Goal: Information Seeking & Learning: Learn about a topic

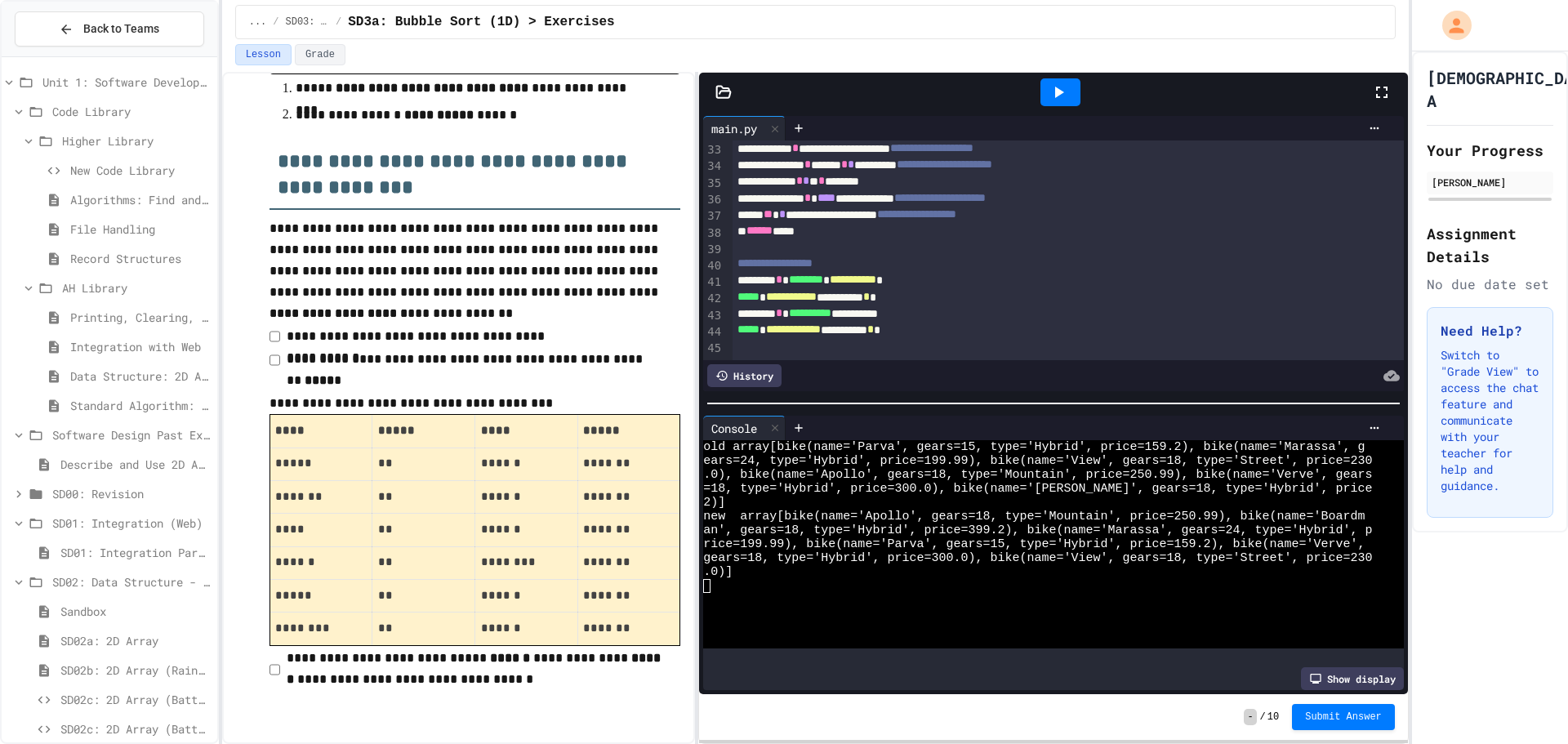
scroll to position [76, 0]
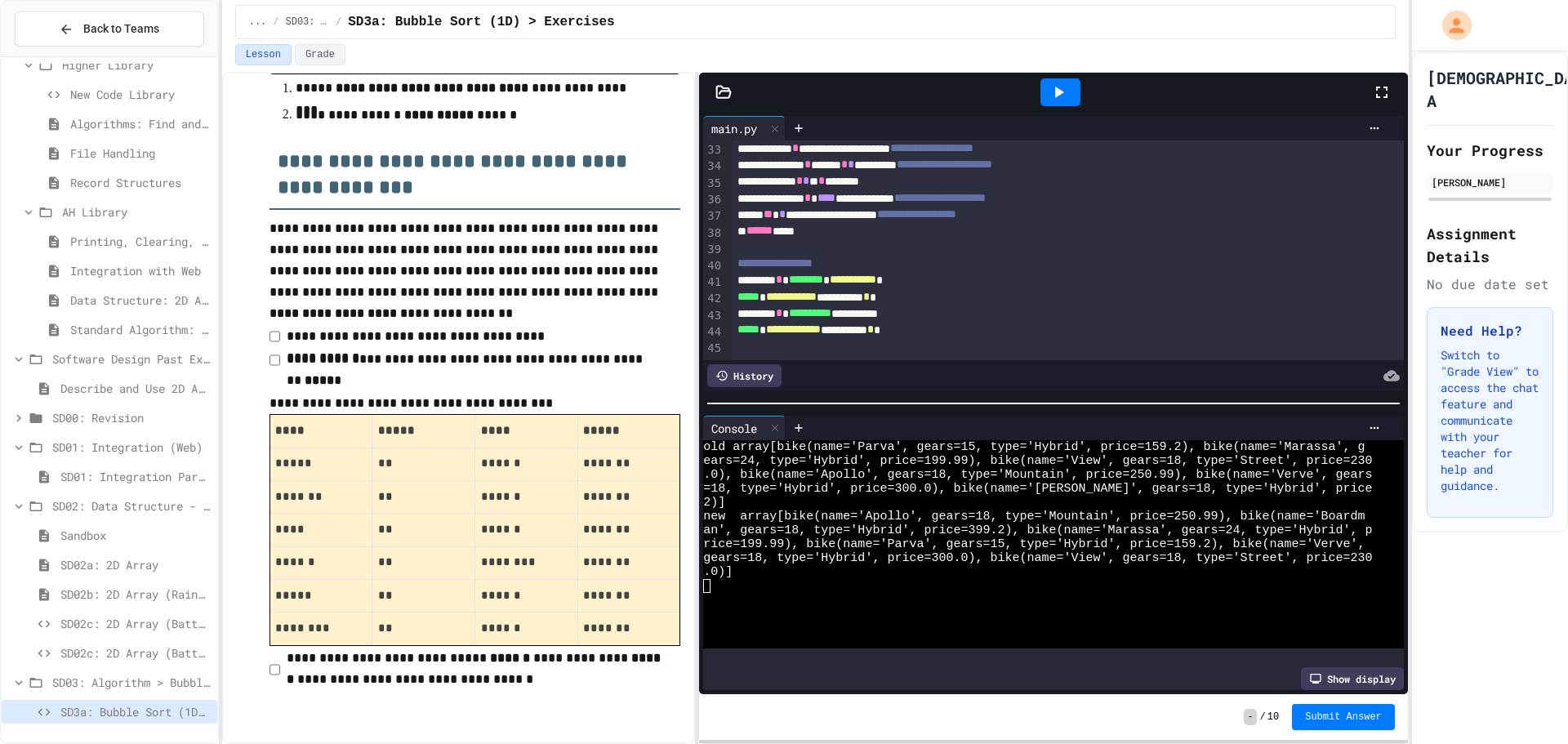
click at [125, 334] on span "Standard Algorithm: Bubble Sort" at bounding box center [140, 330] width 141 height 17
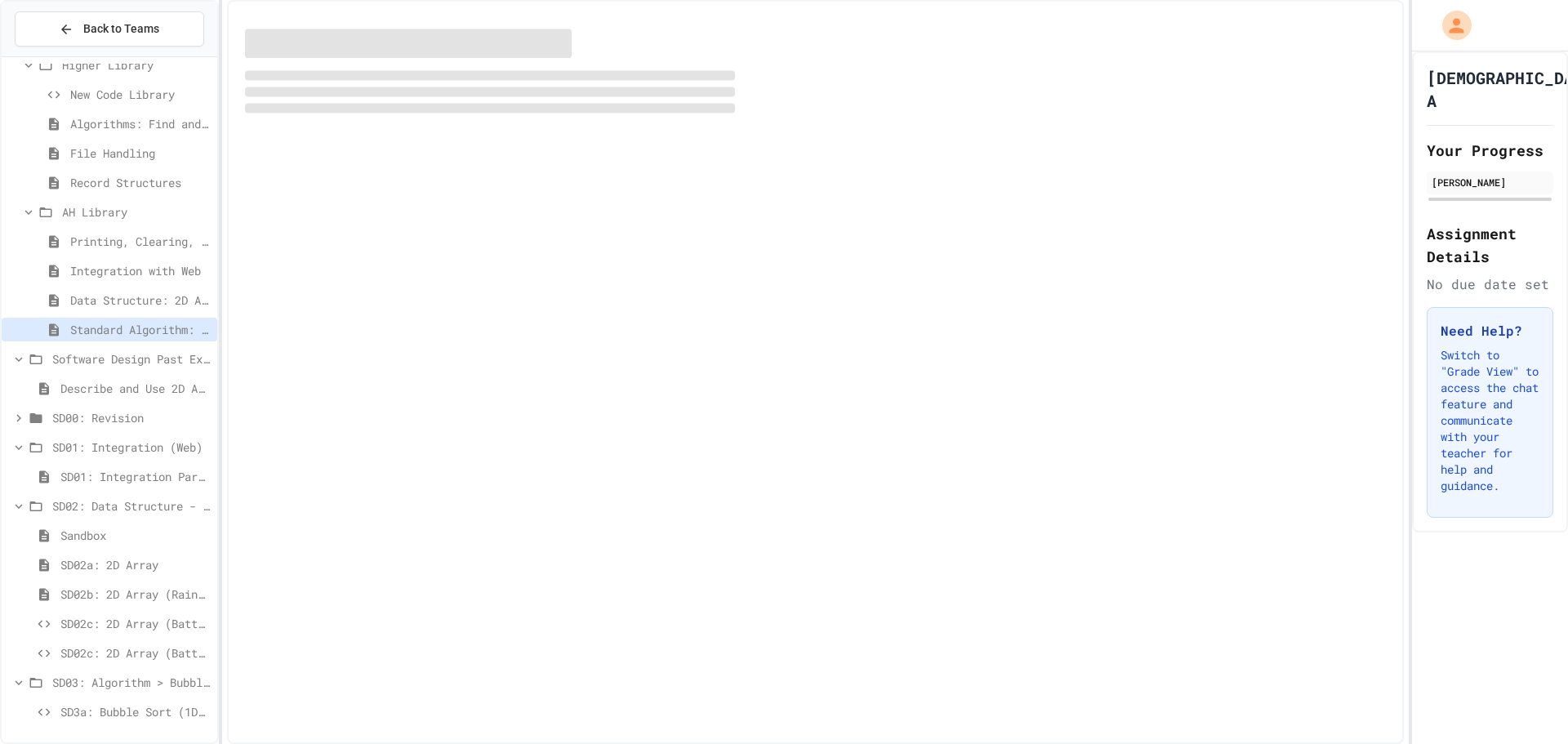
scroll to position [63, 0]
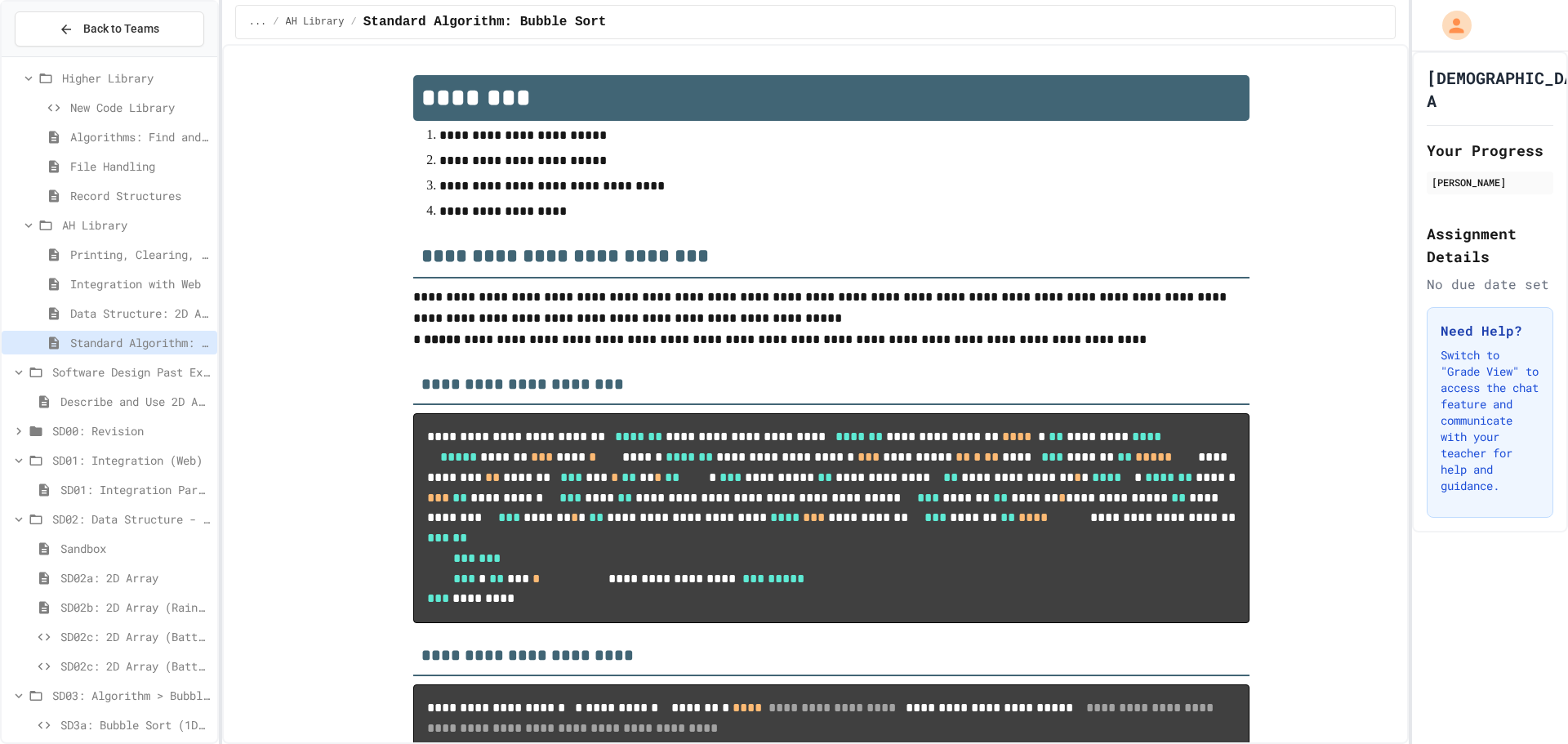
click at [136, 315] on span "Data Structure: 2D Array" at bounding box center [140, 314] width 141 height 17
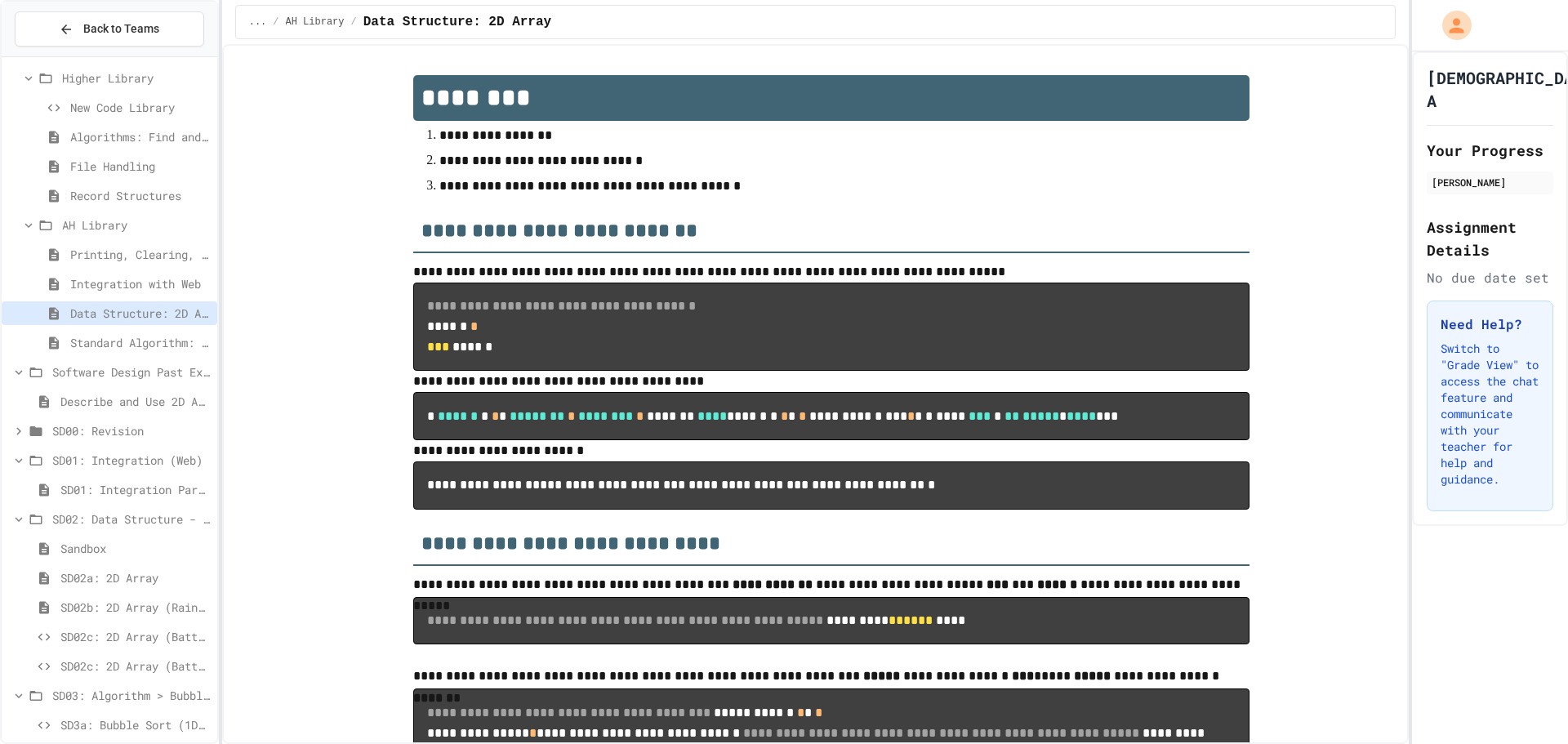
click at [167, 603] on span "SD02b: 2D Array (Rainfall)" at bounding box center [135, 608] width 150 height 17
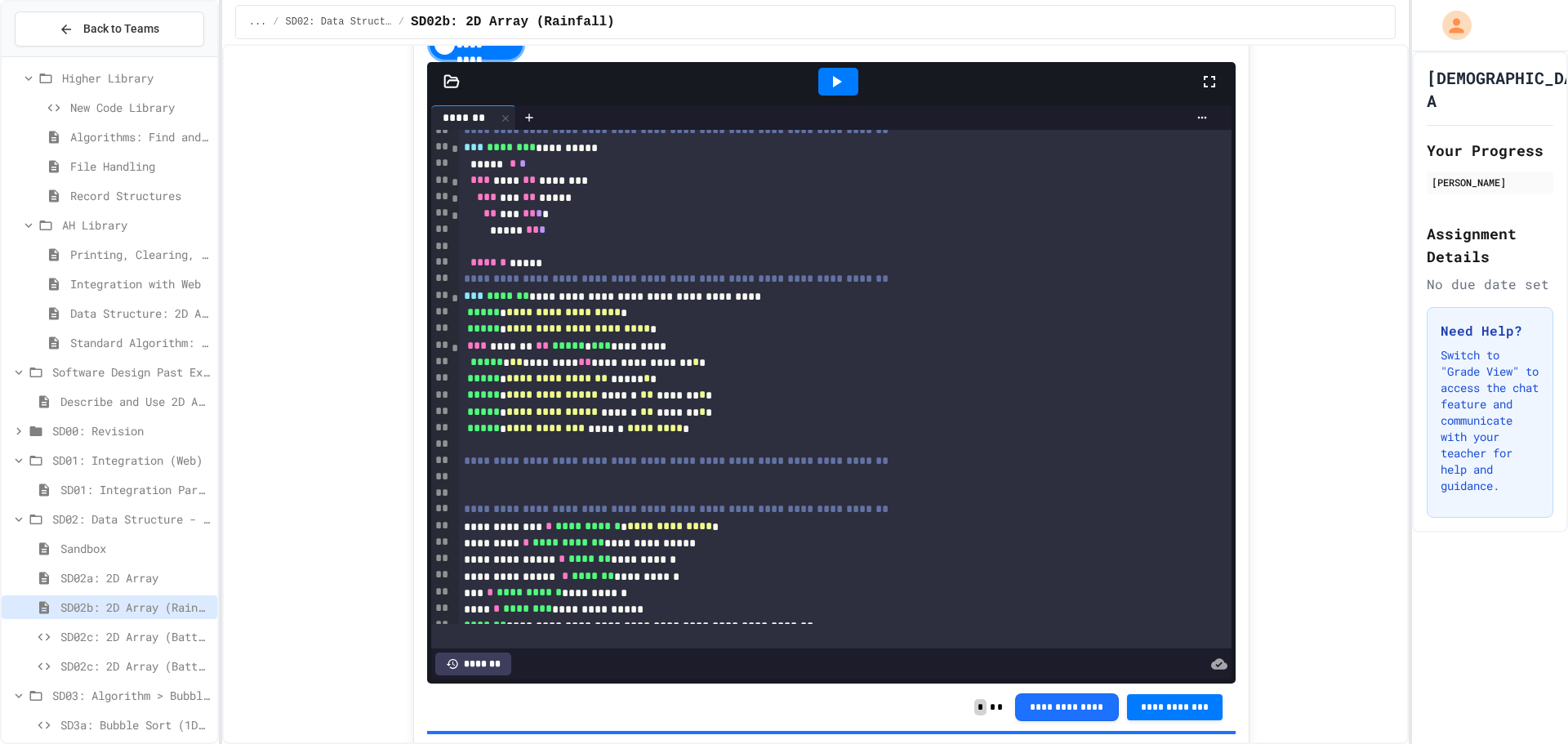
scroll to position [998, 0]
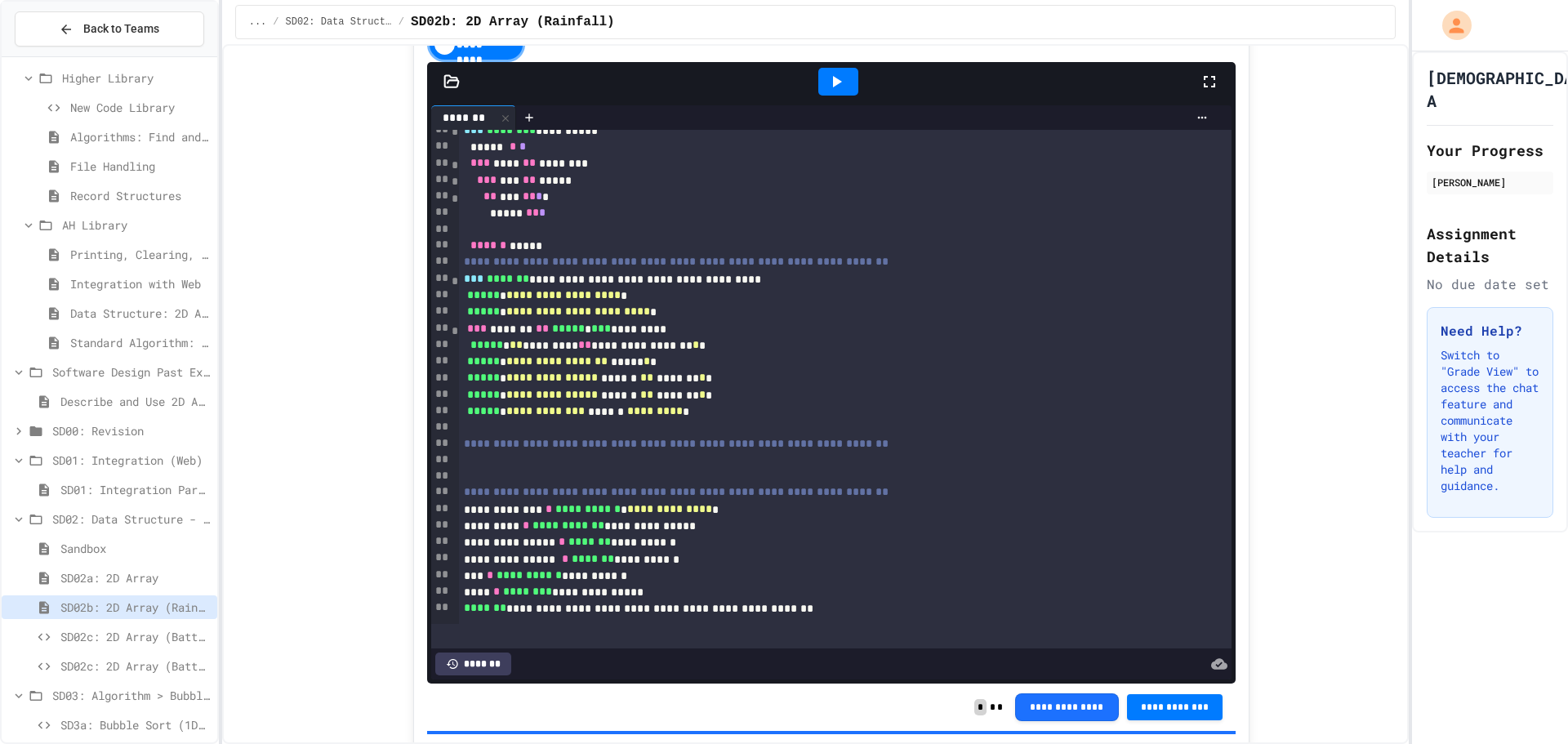
click at [826, 91] on icon at bounding box center [836, 81] width 19 height 19
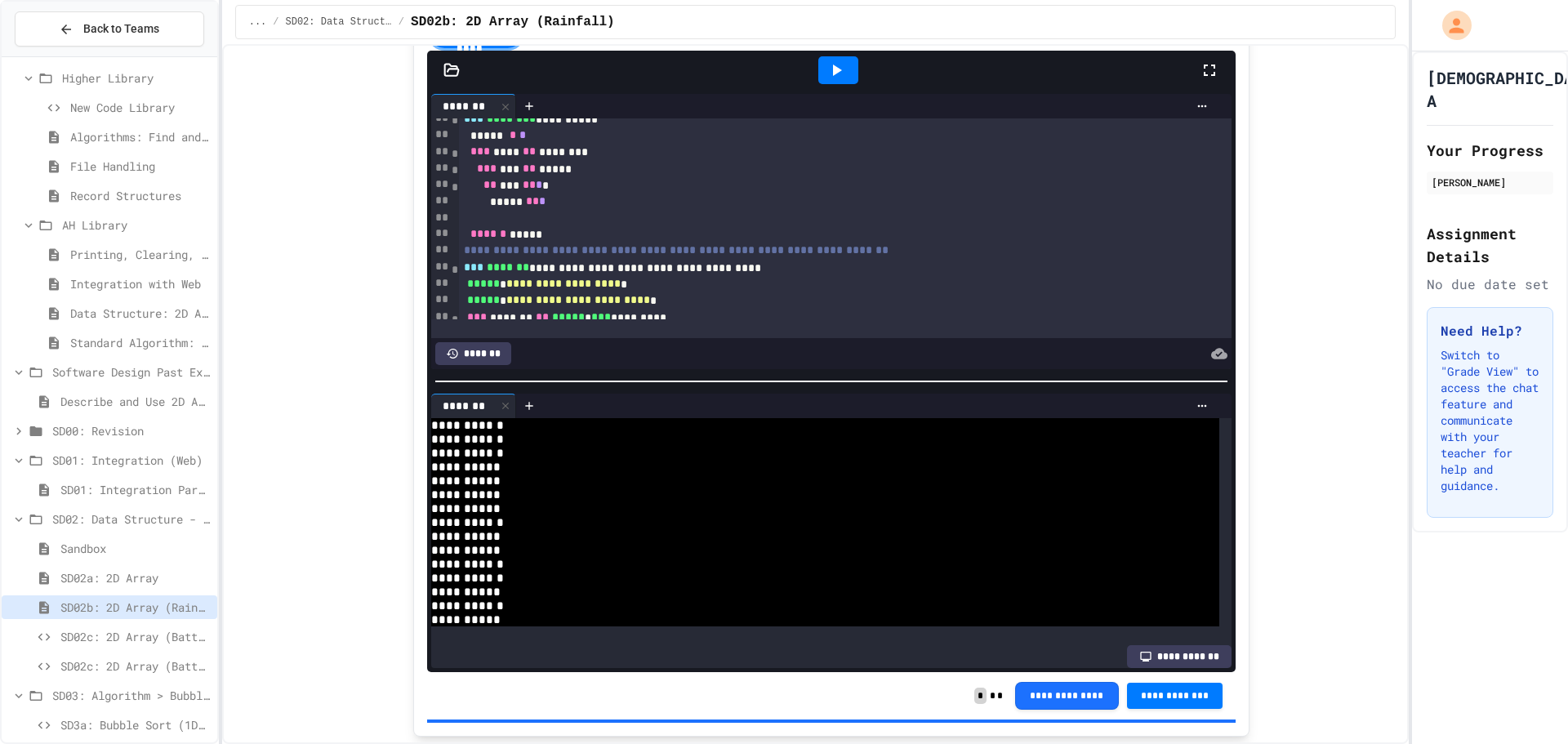
scroll to position [1335, 0]
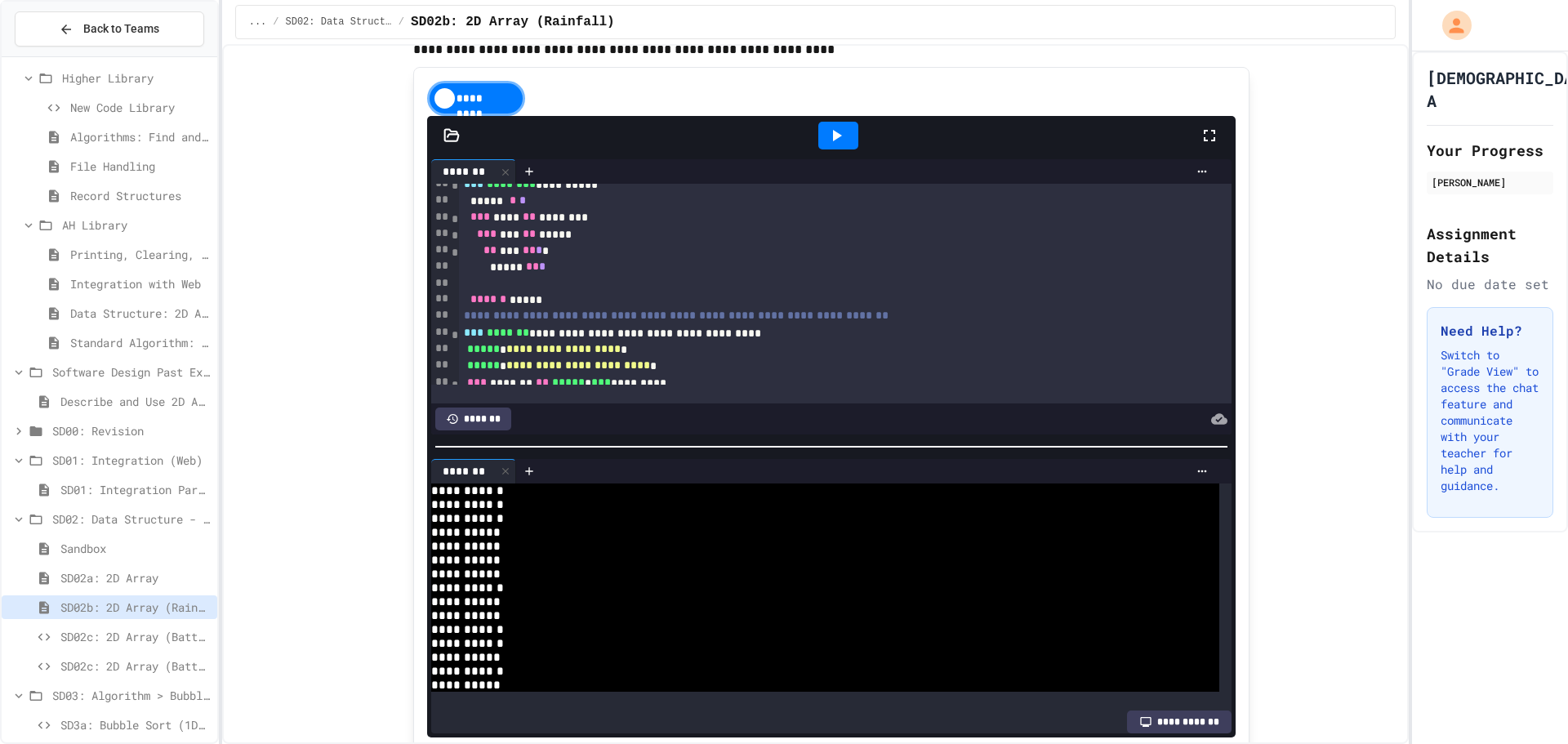
click at [131, 584] on span "SD02a: 2D Array" at bounding box center [135, 578] width 150 height 17
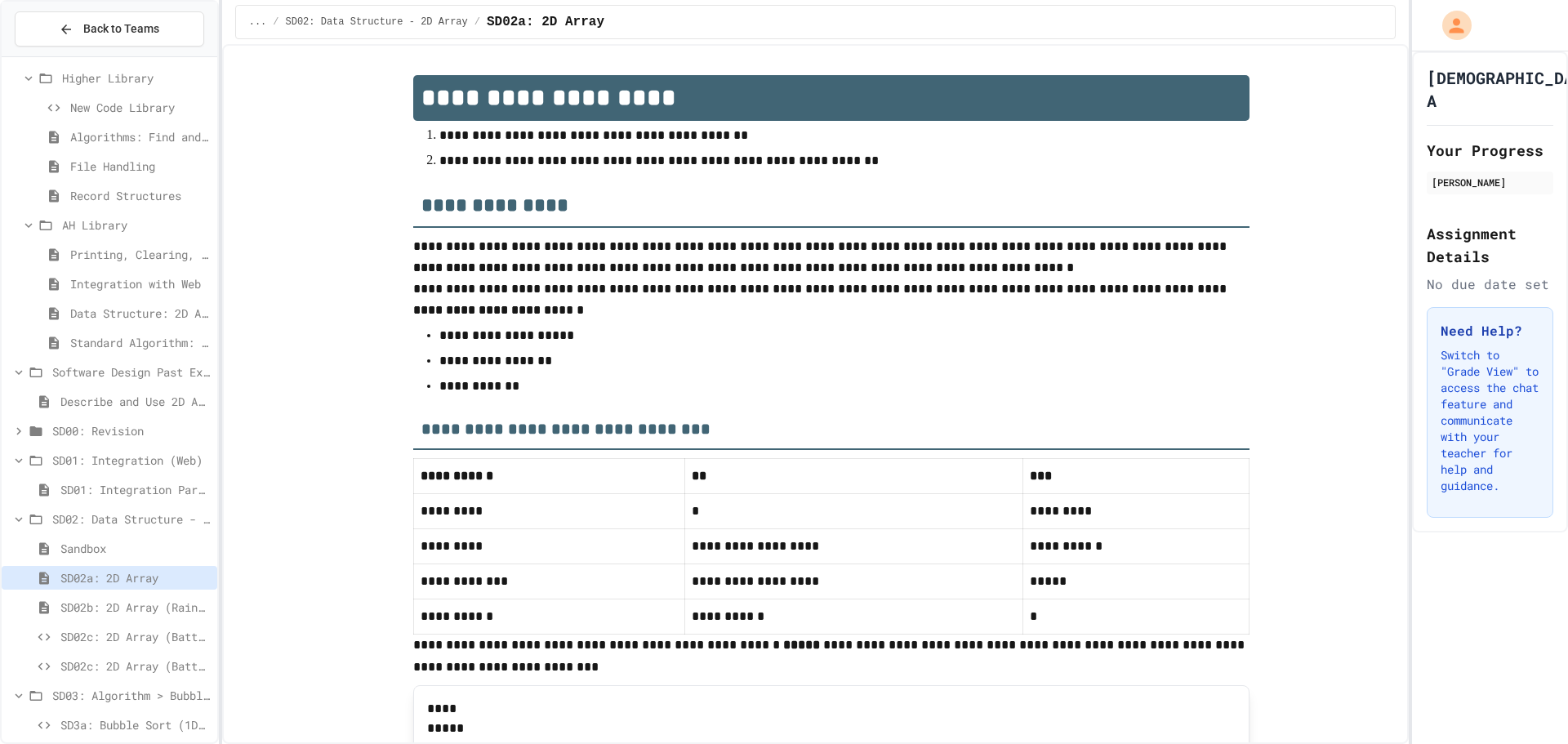
click at [124, 712] on div "SD03: Algorithm > Bubble Sort" at bounding box center [109, 698] width 216 height 30
click at [125, 721] on span "SD3a: Bubble Sort (1D) > Exercises" at bounding box center [135, 725] width 150 height 17
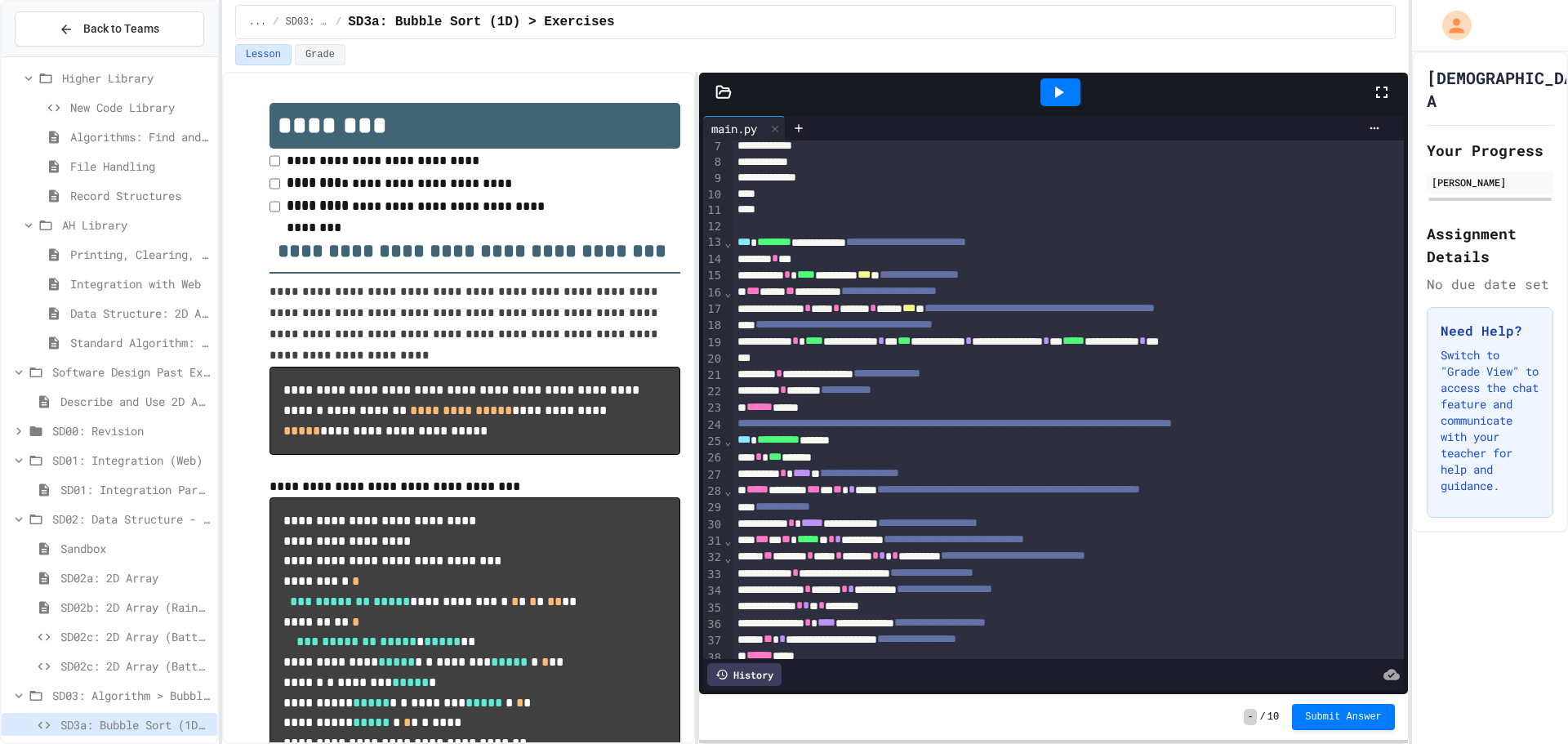
scroll to position [245, 0]
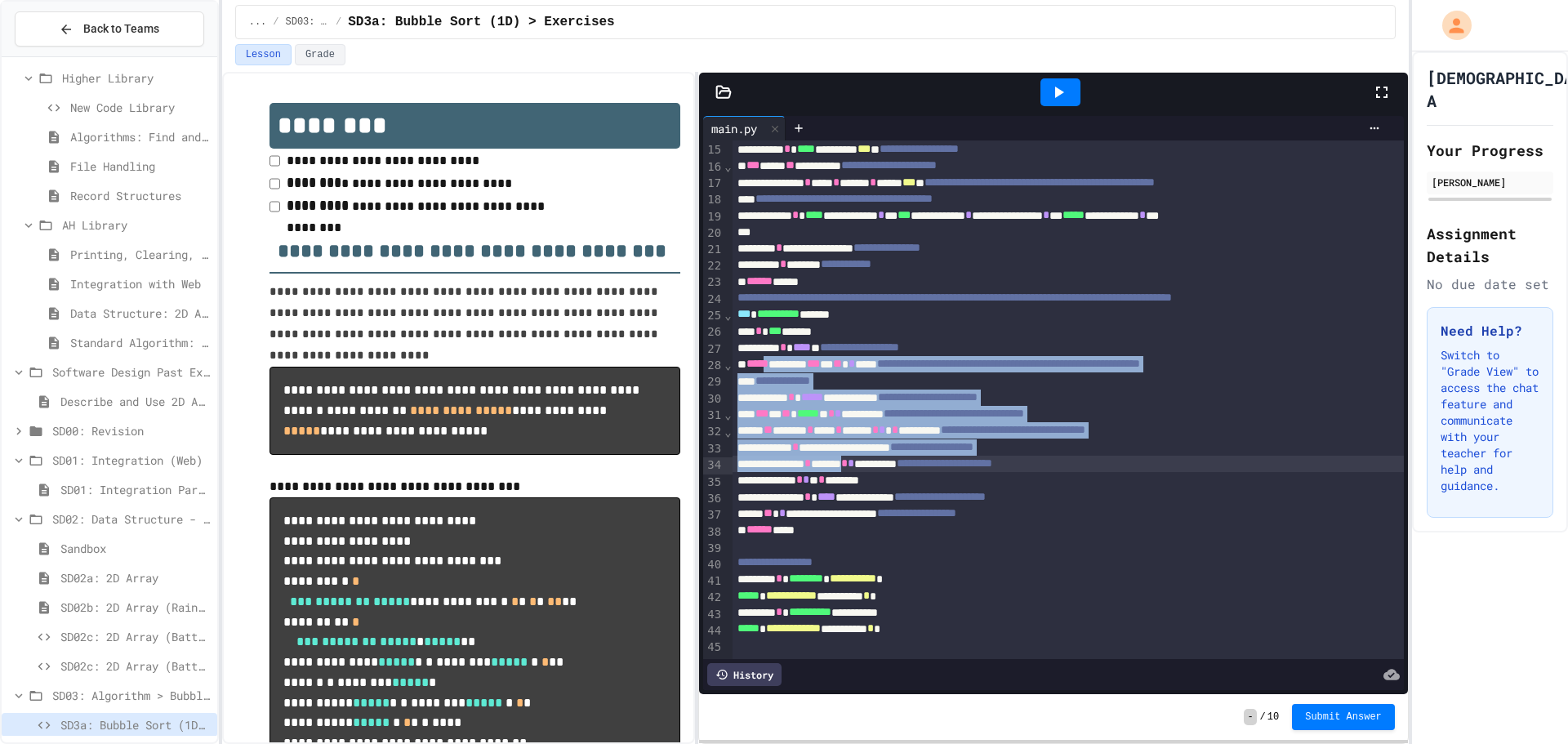
drag, startPoint x: 774, startPoint y: 343, endPoint x: 888, endPoint y: 454, distance: 159.1
click at [888, 454] on div "**********" at bounding box center [1069, 284] width 673 height 745
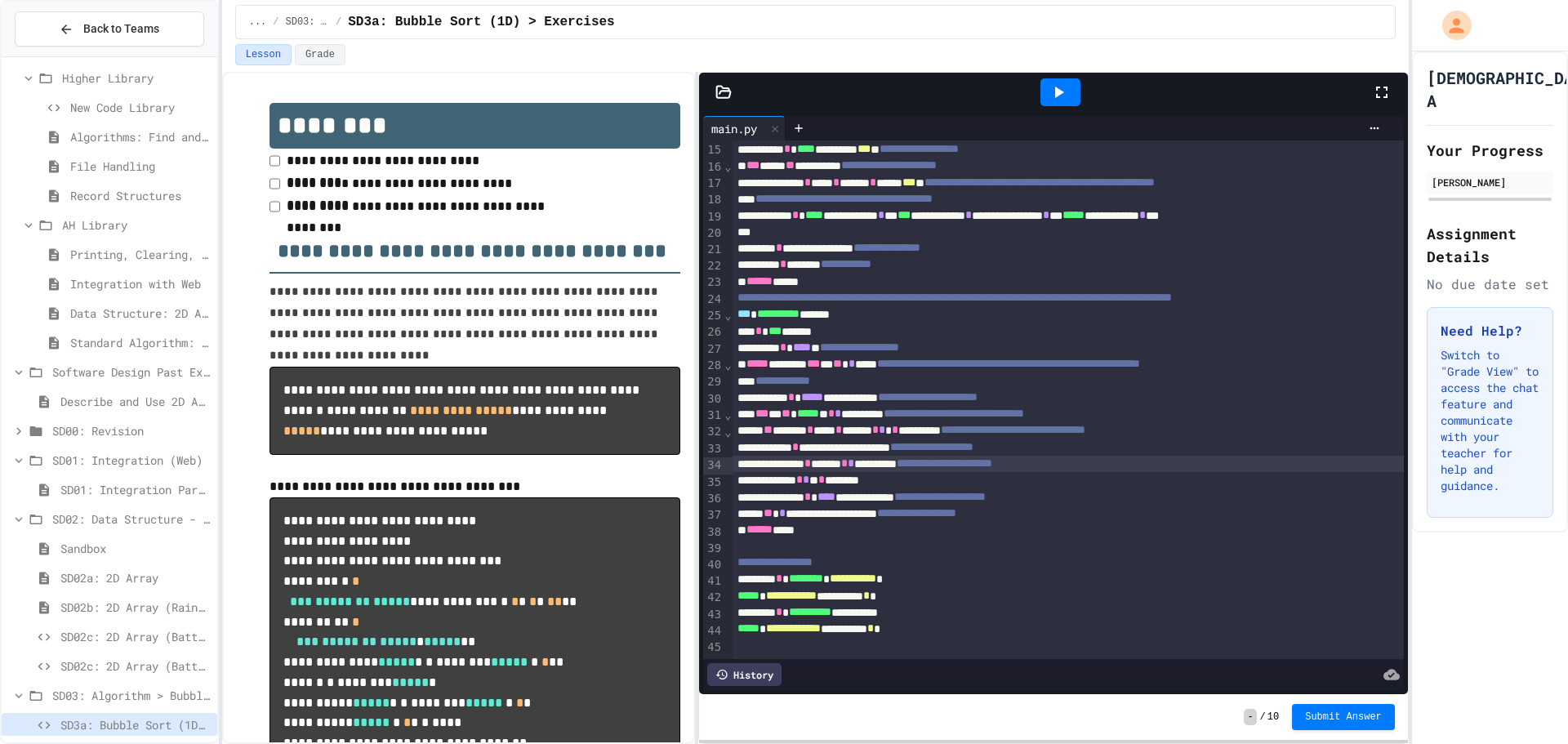
click at [913, 523] on div "****** ****" at bounding box center [1069, 530] width 673 height 16
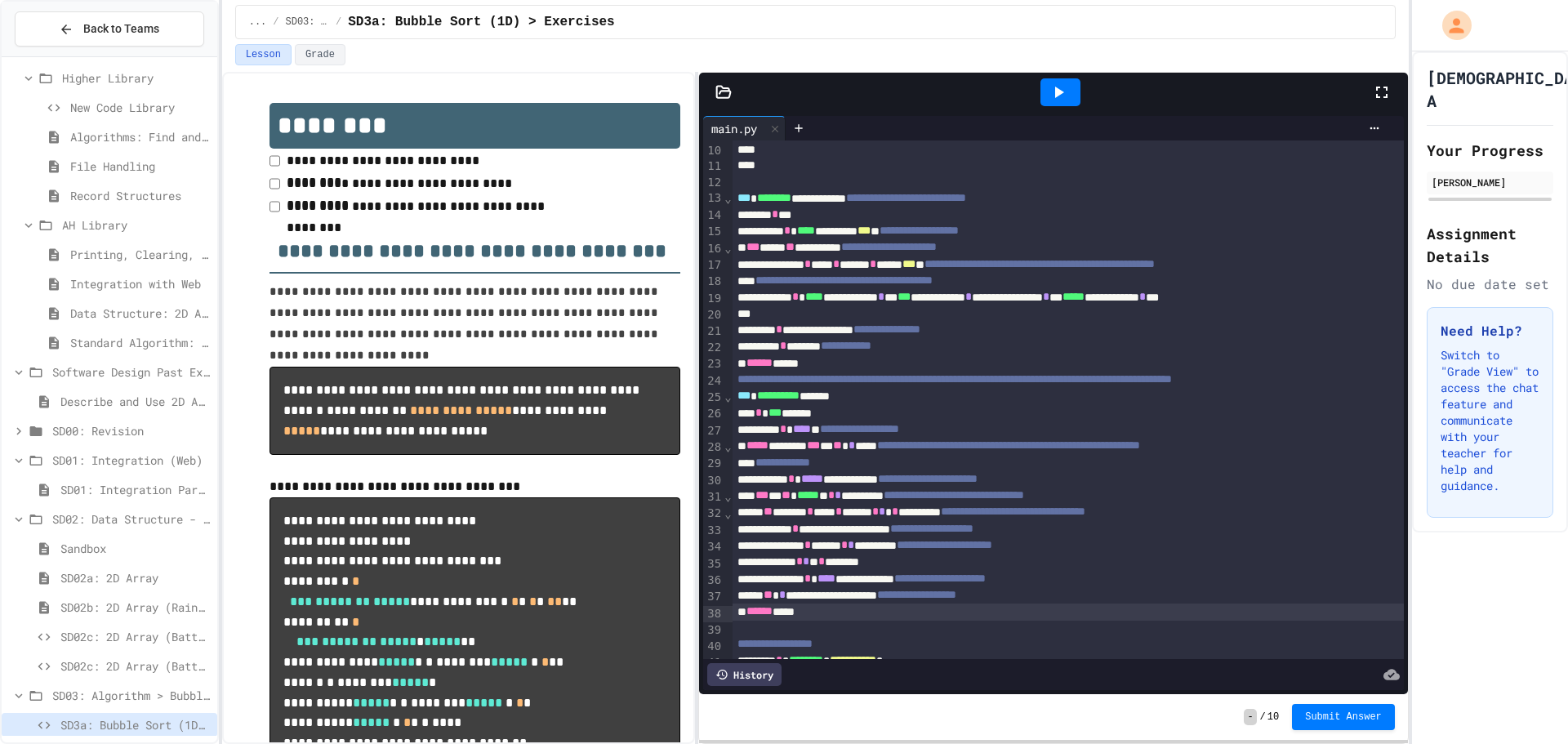
scroll to position [0, 0]
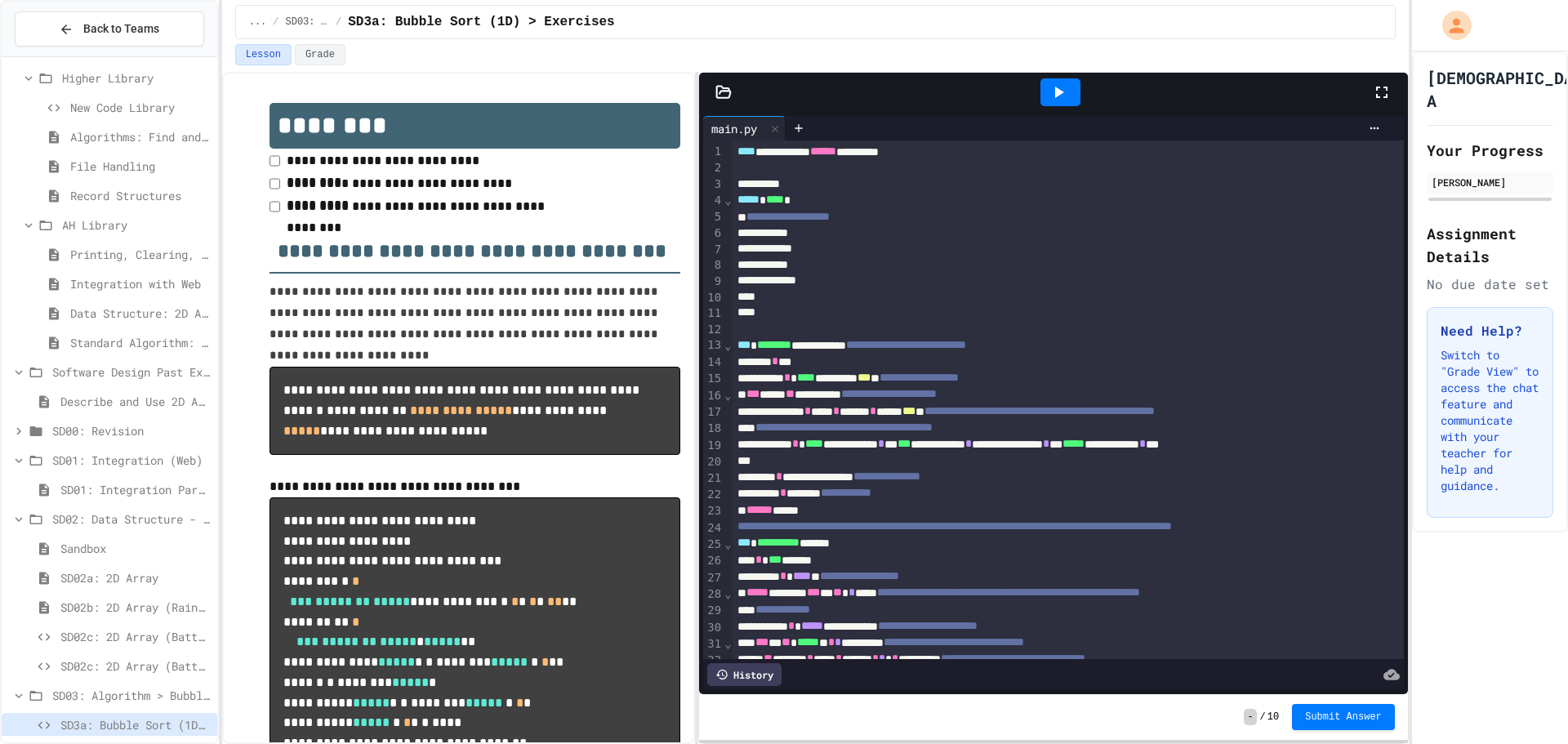
click at [1054, 94] on icon at bounding box center [1058, 92] width 19 height 19
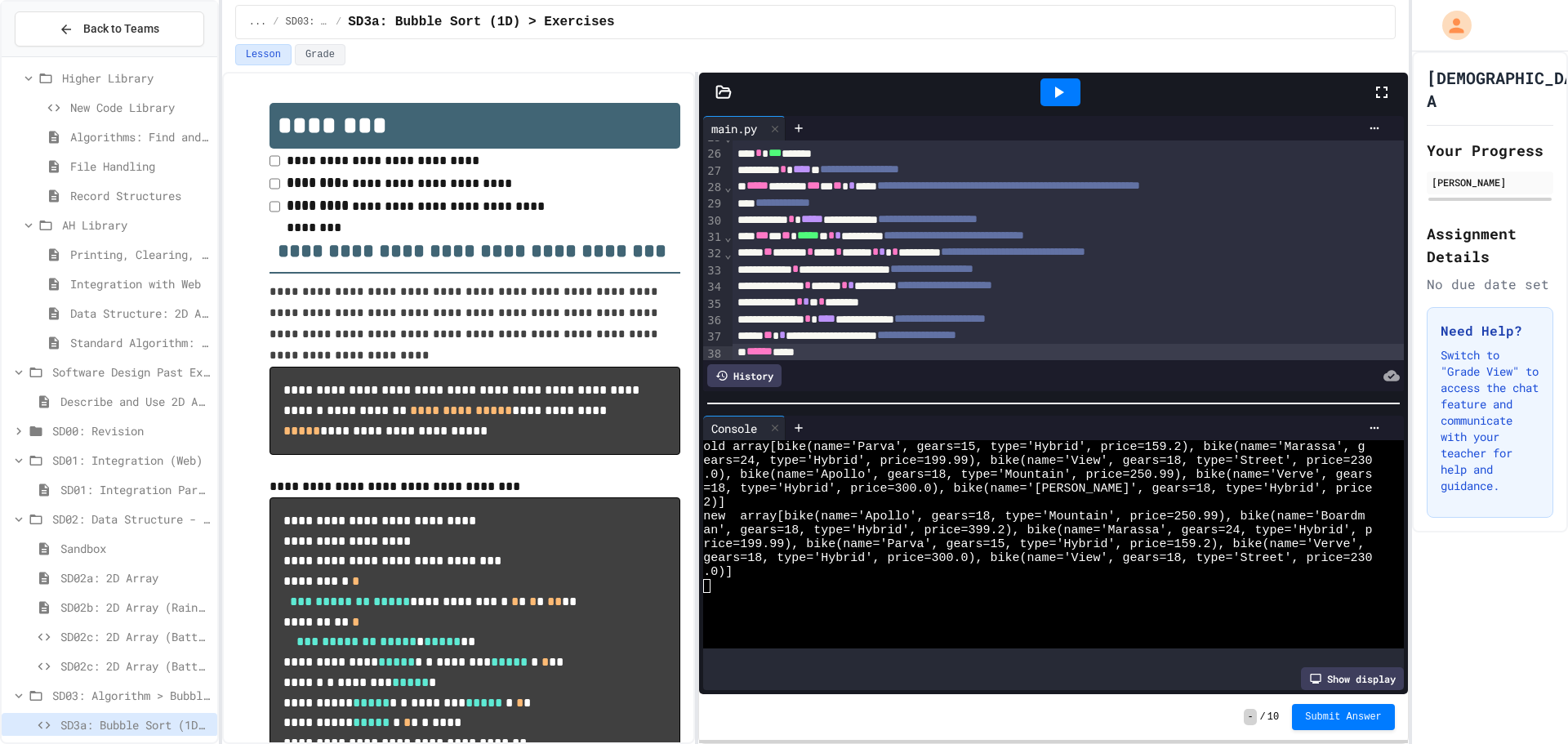
scroll to position [408, 0]
click at [809, 128] on div at bounding box center [798, 128] width 26 height 25
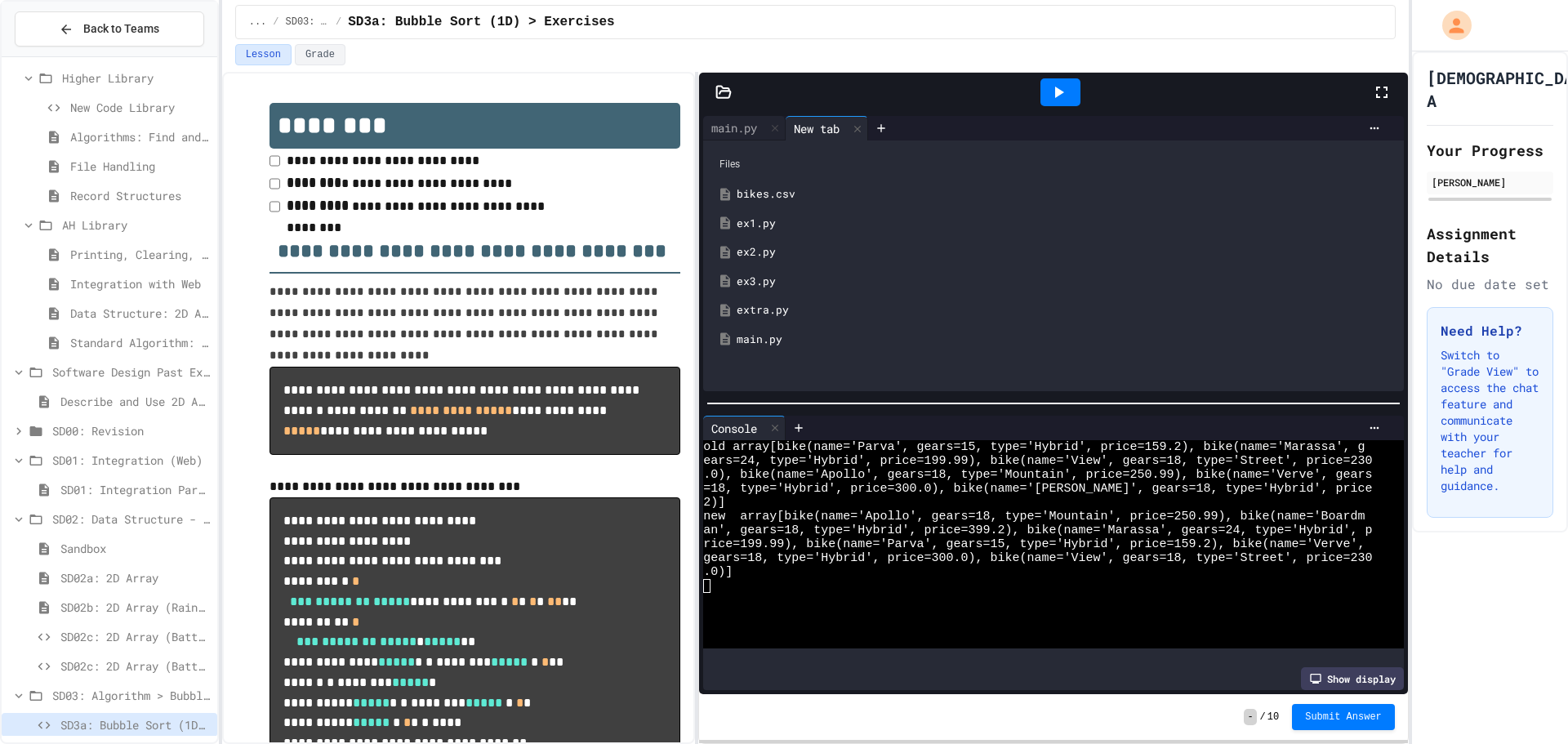
click at [758, 245] on div "ex2.py" at bounding box center [1065, 252] width 657 height 16
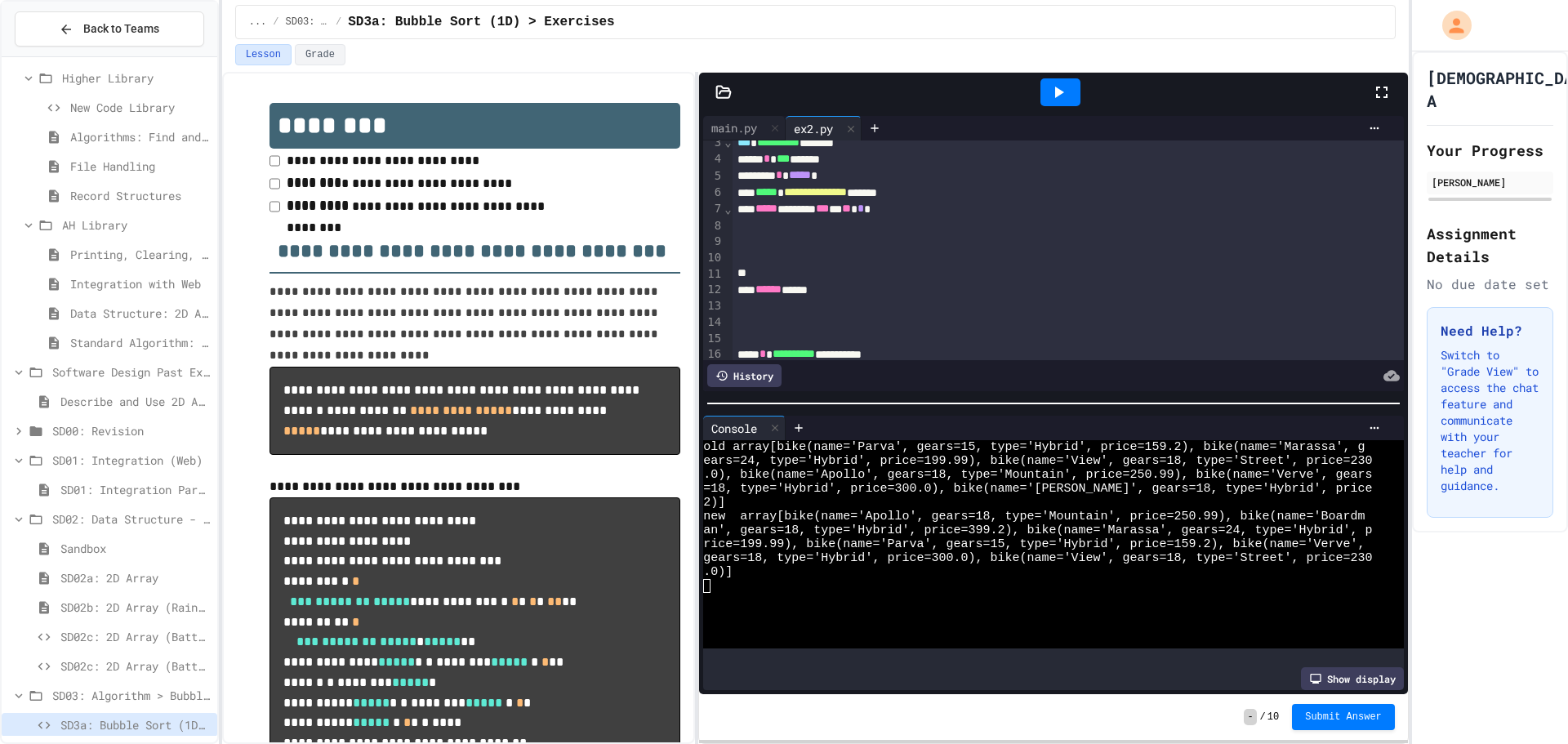
scroll to position [80, 0]
click at [882, 134] on icon at bounding box center [875, 128] width 13 height 13
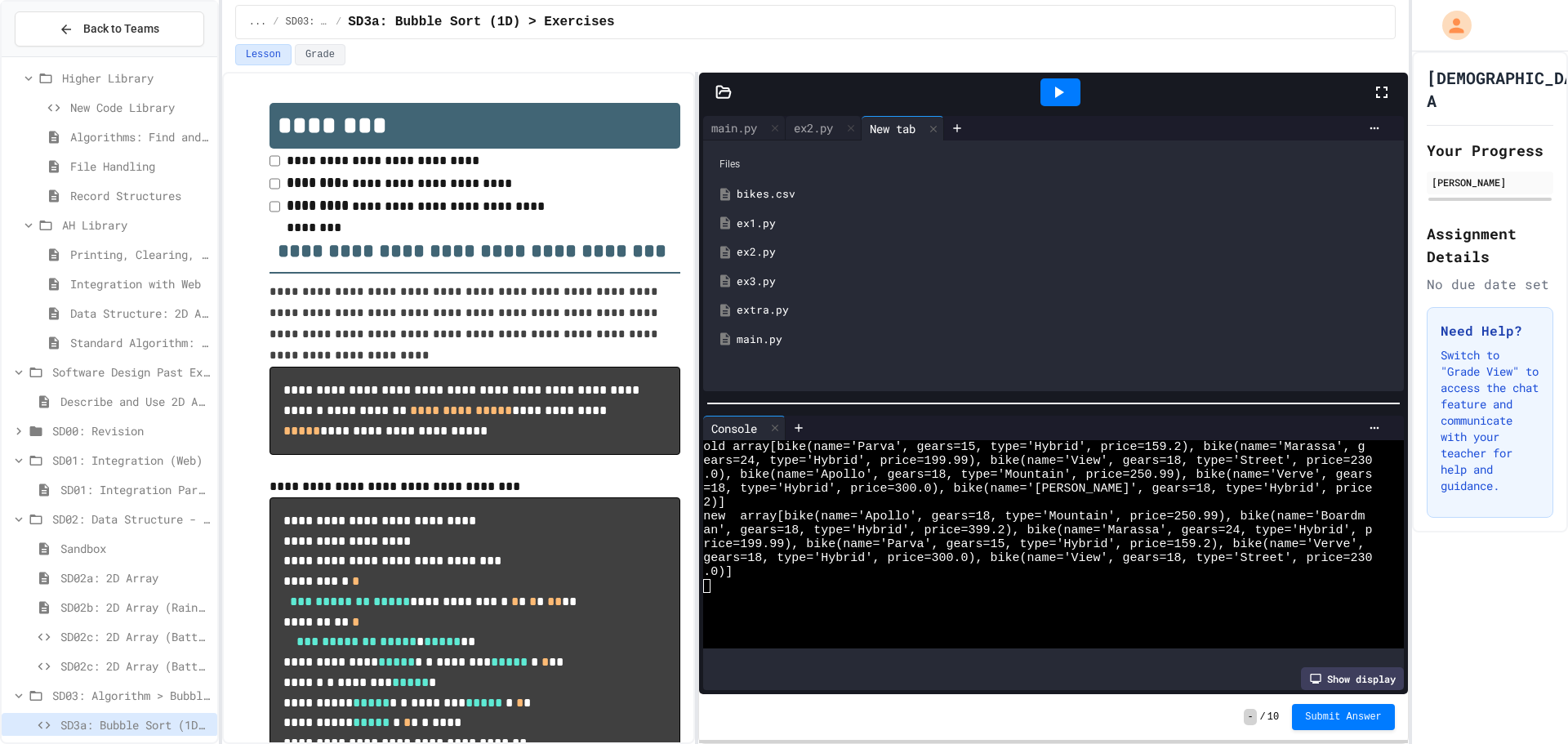
click at [791, 229] on div "ex1.py" at bounding box center [1065, 223] width 657 height 16
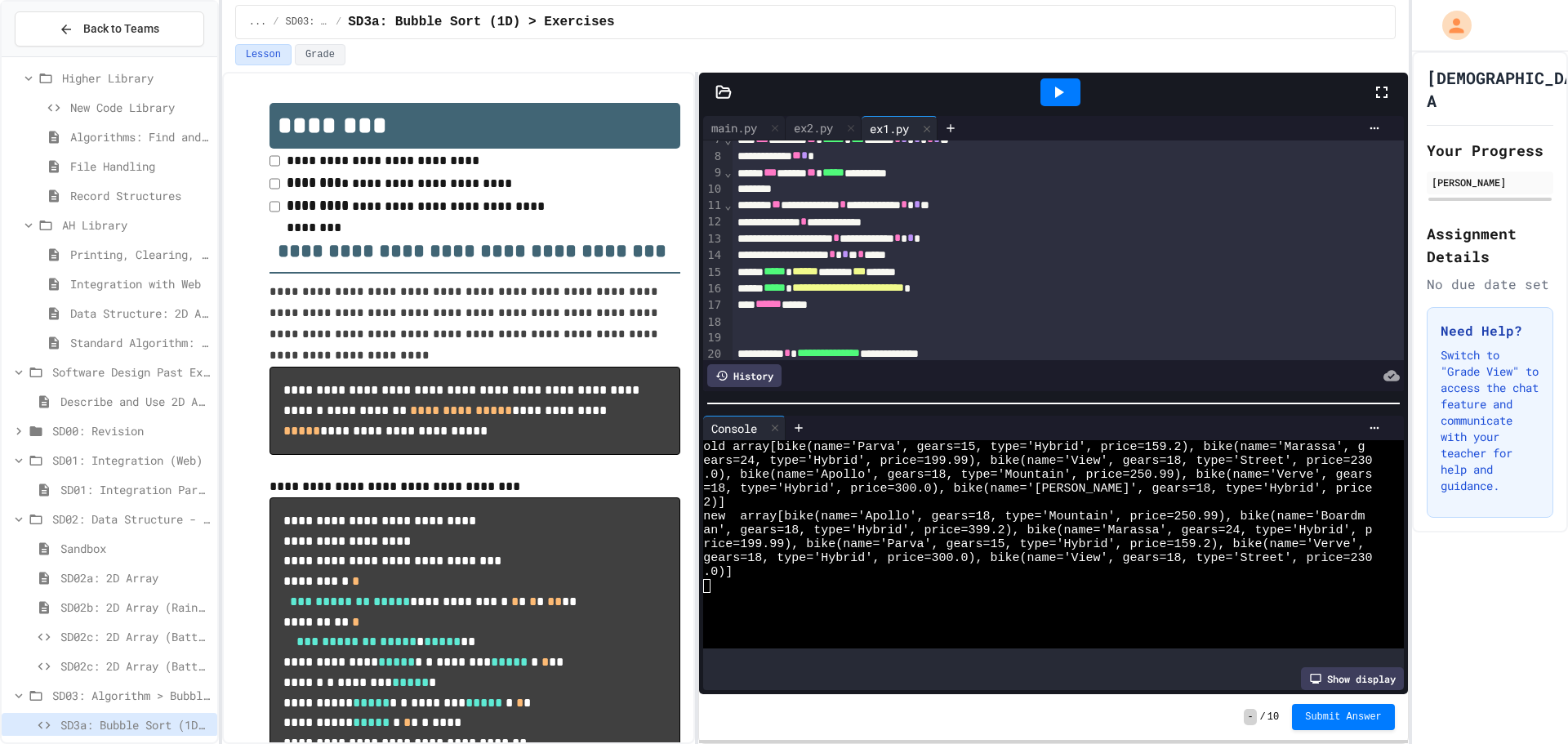
scroll to position [70, 0]
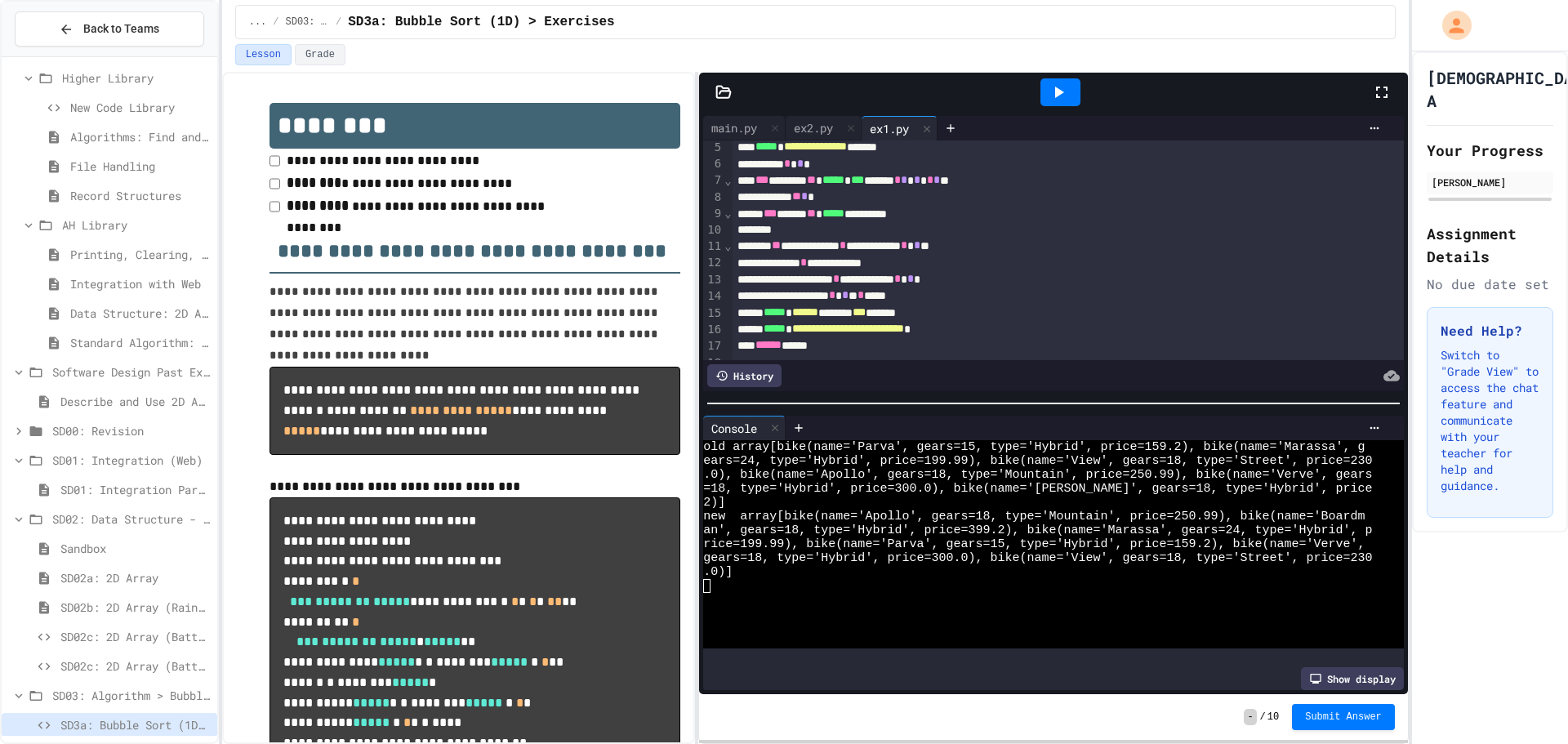
click at [1045, 101] on div at bounding box center [1061, 92] width 40 height 28
